Goal: Information Seeking & Learning: Learn about a topic

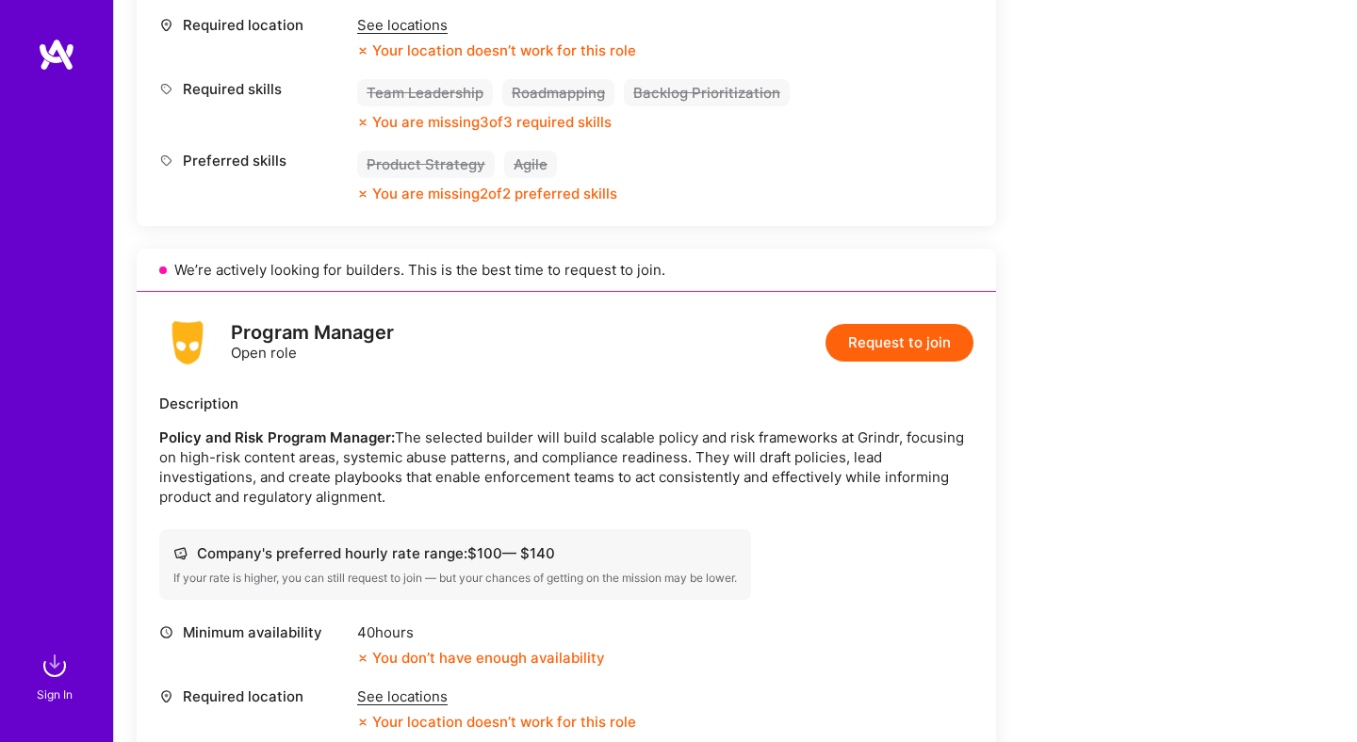
scroll to position [825, 0]
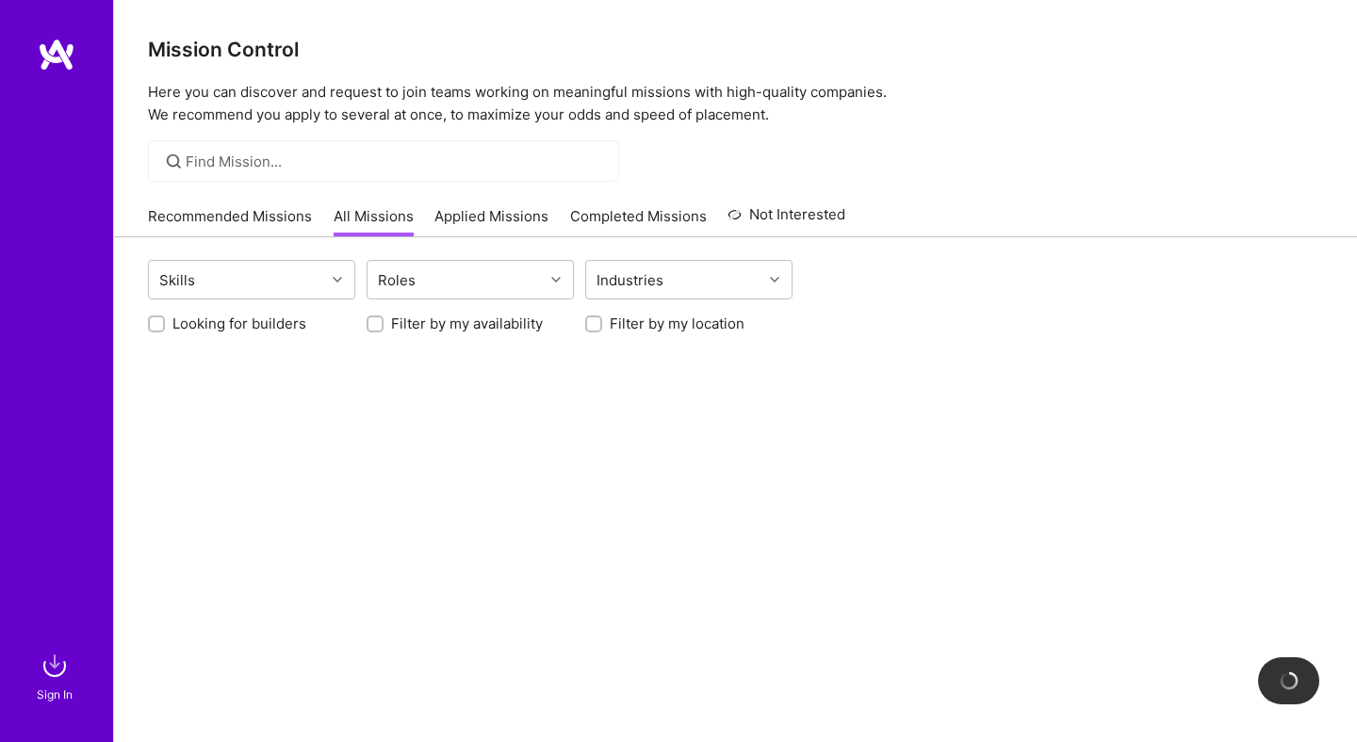
click at [57, 59] on img at bounding box center [57, 55] width 38 height 34
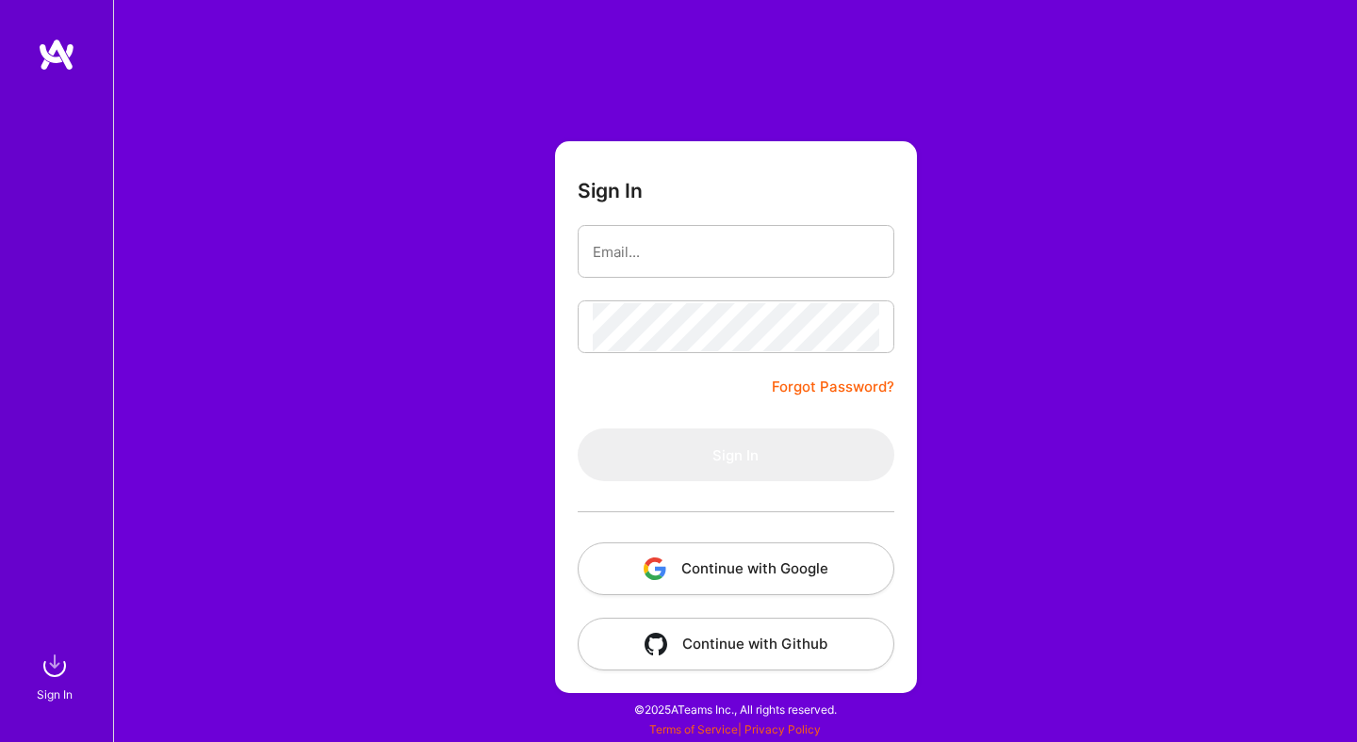
click at [703, 558] on button "Continue with Google" at bounding box center [736, 569] width 317 height 53
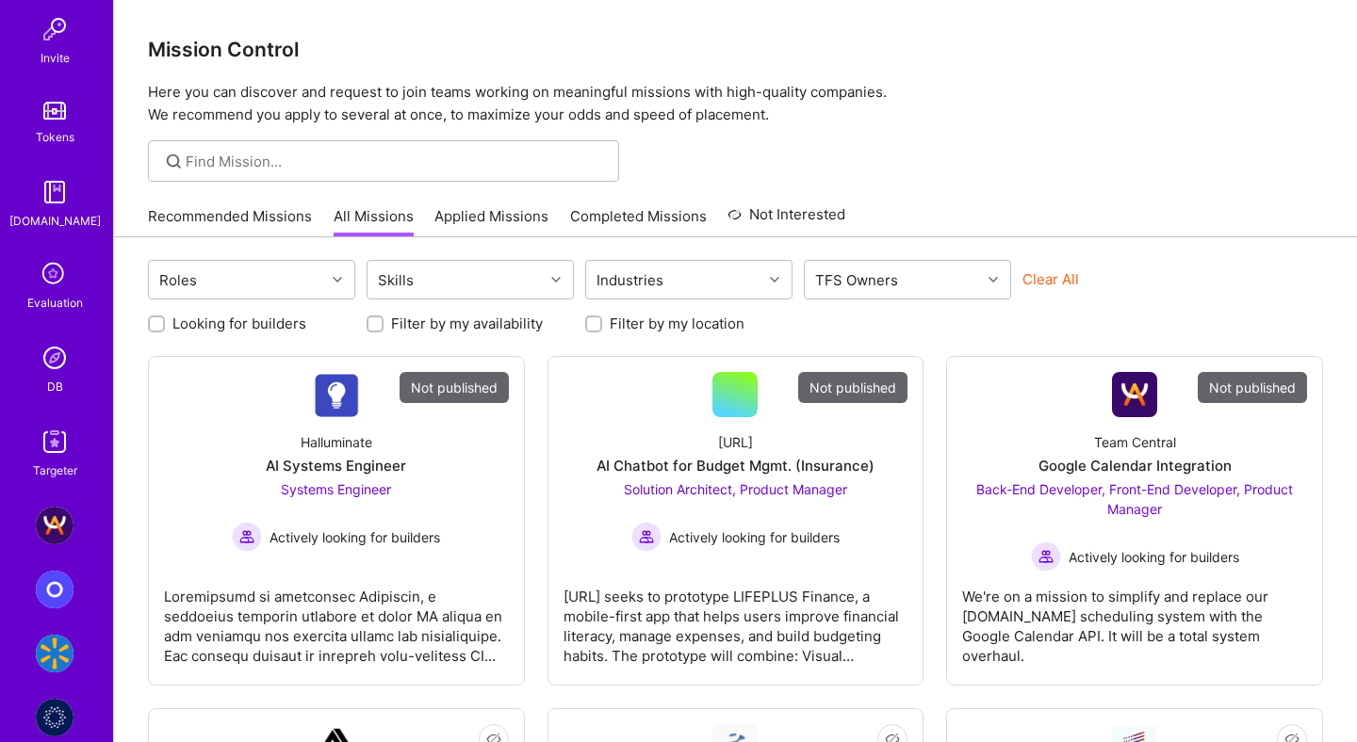
scroll to position [690, 0]
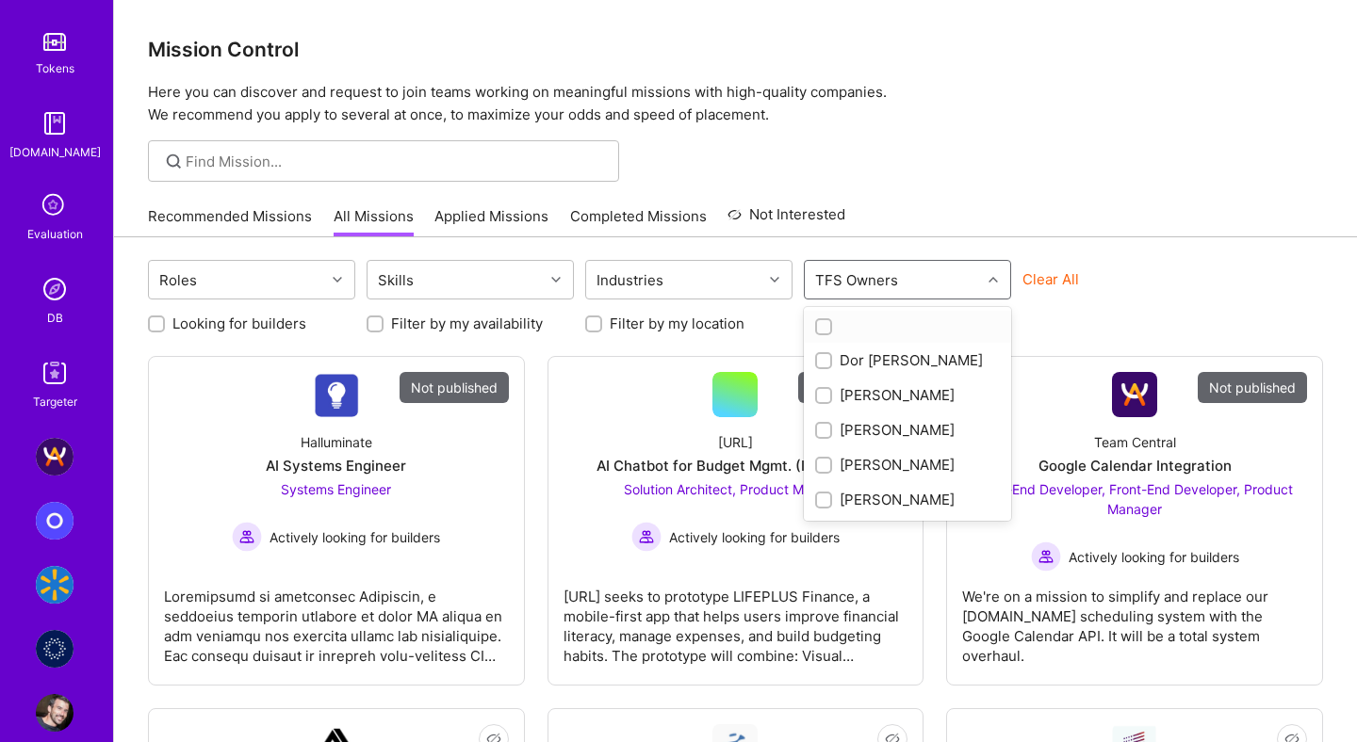
click at [891, 270] on div "TFS Owners" at bounding box center [856, 280] width 92 height 27
click at [864, 358] on div "Dor Groner" at bounding box center [907, 360] width 185 height 20
checkbox input "true"
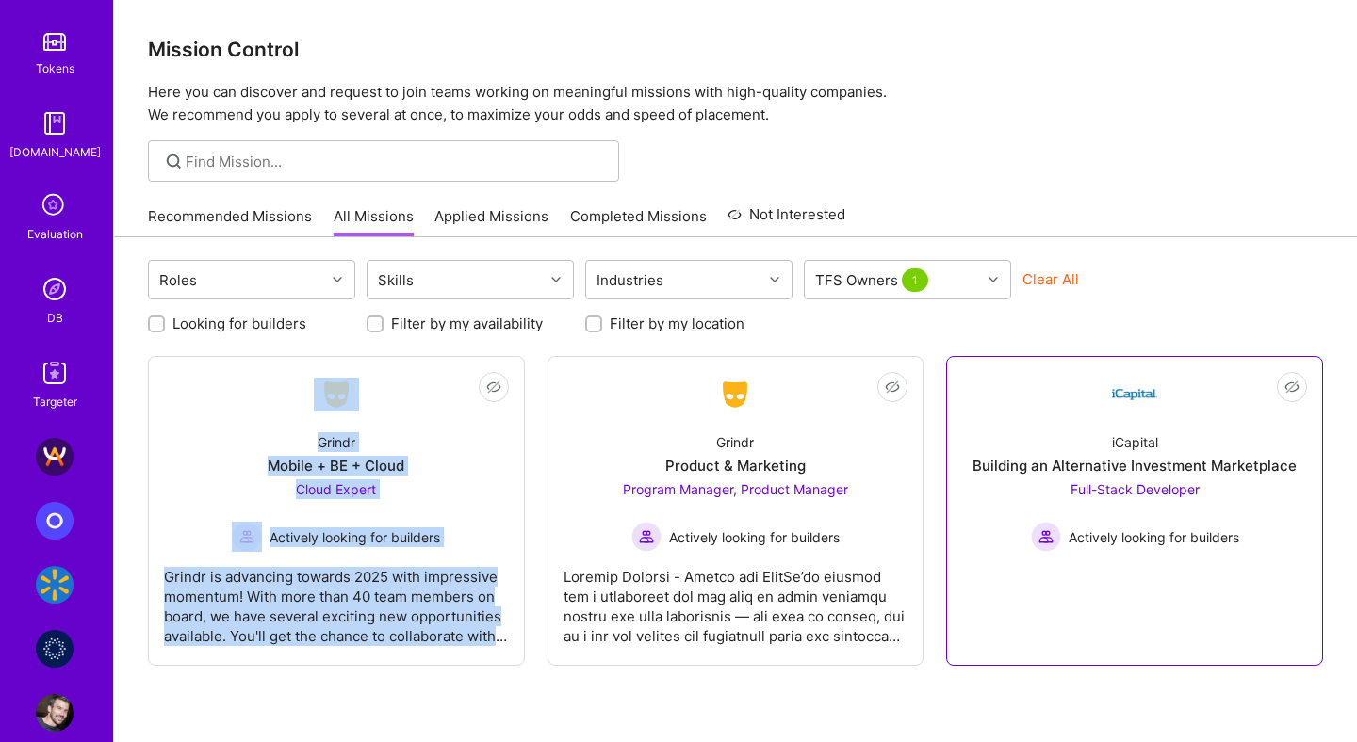
click at [1012, 415] on link "Not Interested iCapital Building an Alternative Investment Marketplace Full-Sta…" at bounding box center [1134, 511] width 345 height 278
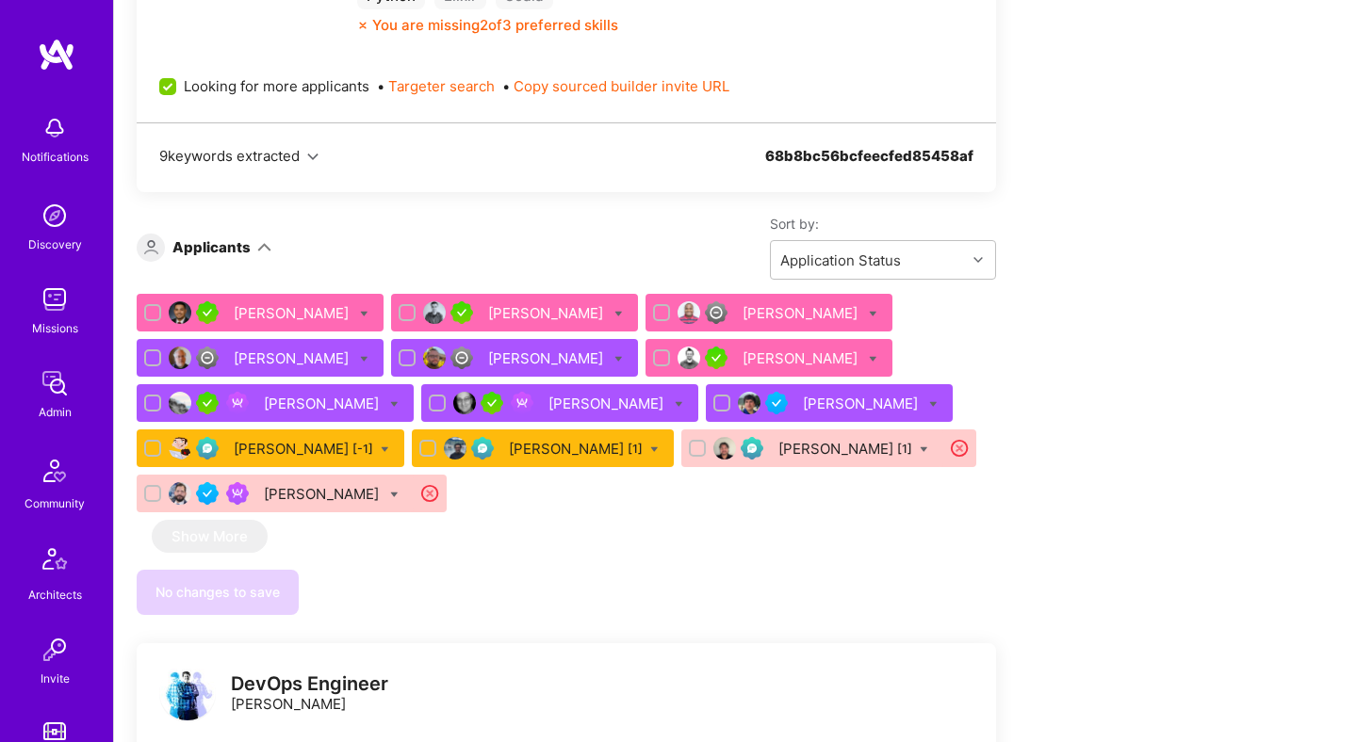
scroll to position [843, 0]
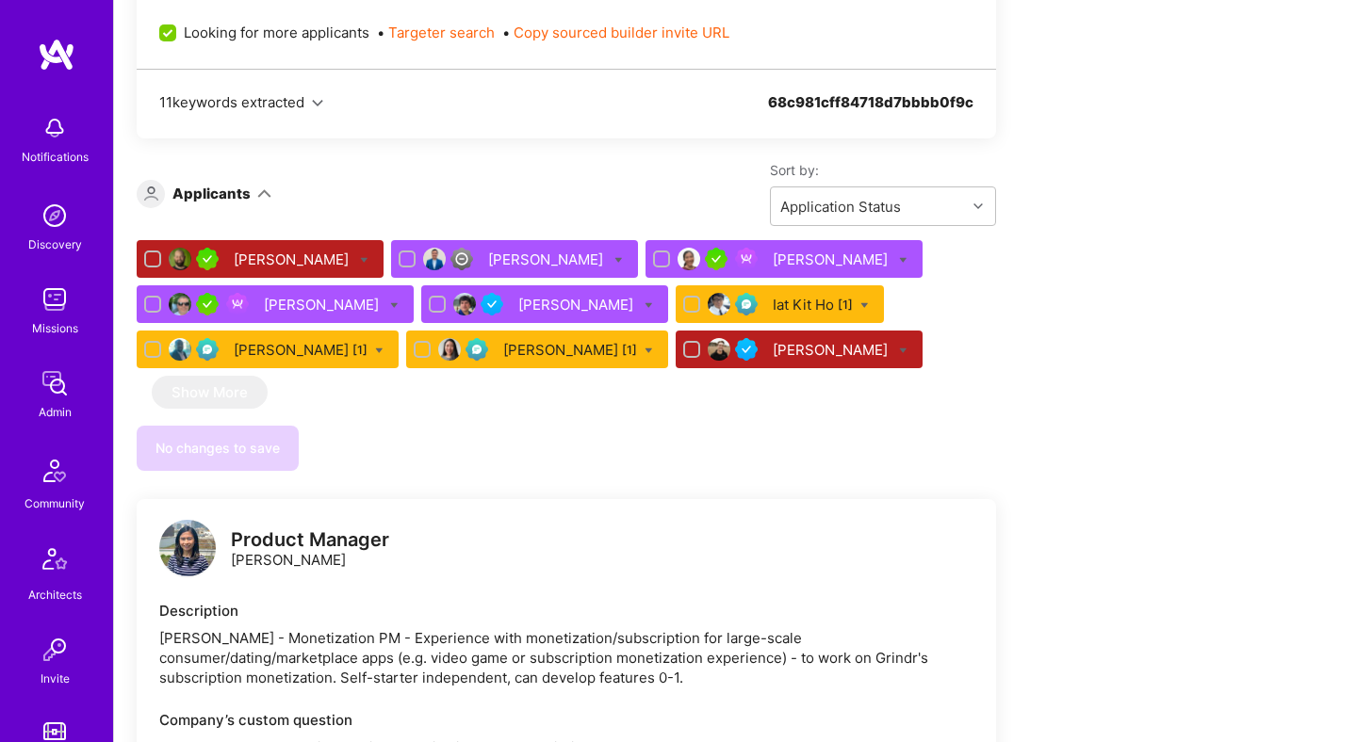
scroll to position [2581, 0]
